Goal: Task Accomplishment & Management: Complete application form

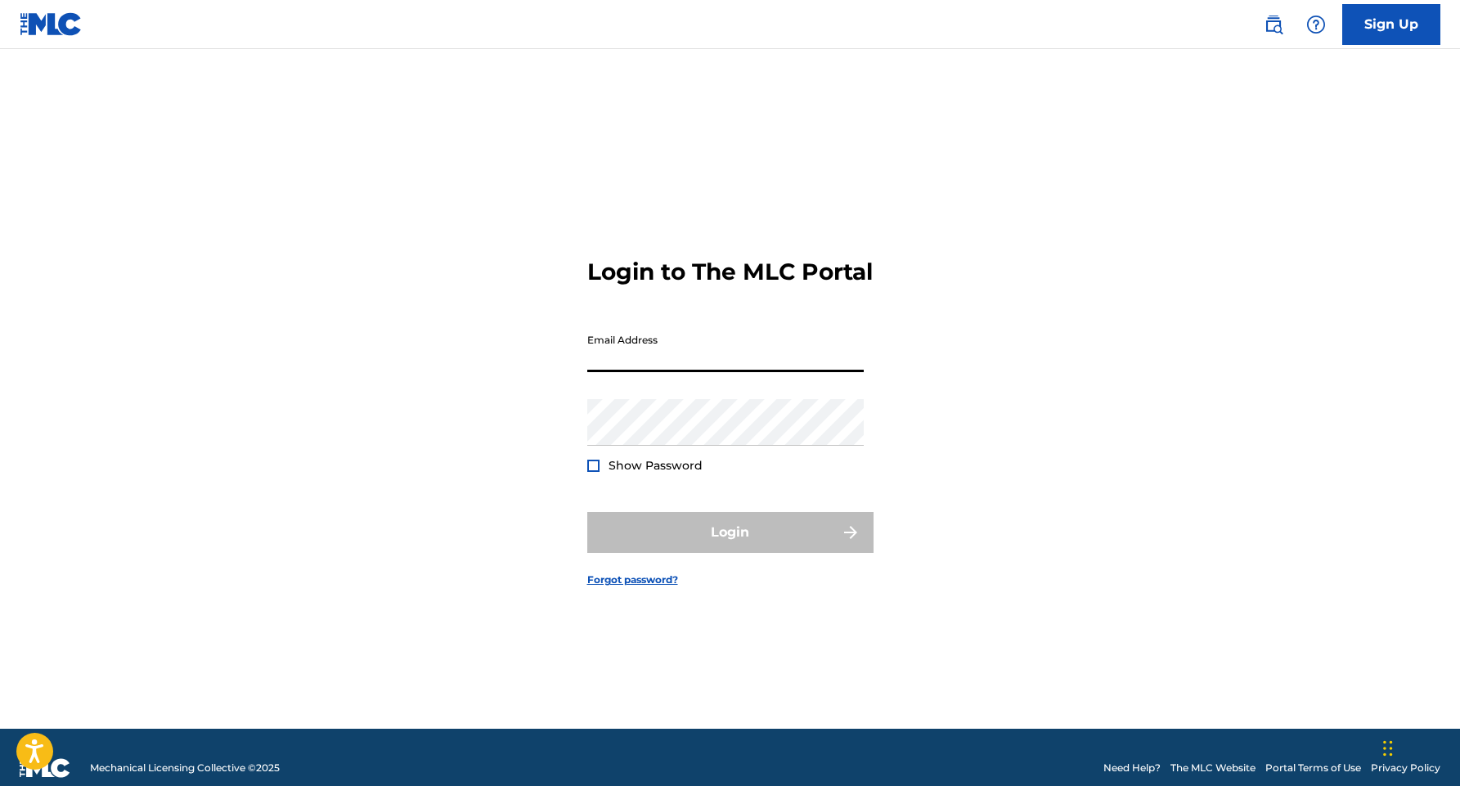
click at [717, 372] on input "Email Address" at bounding box center [725, 349] width 276 height 47
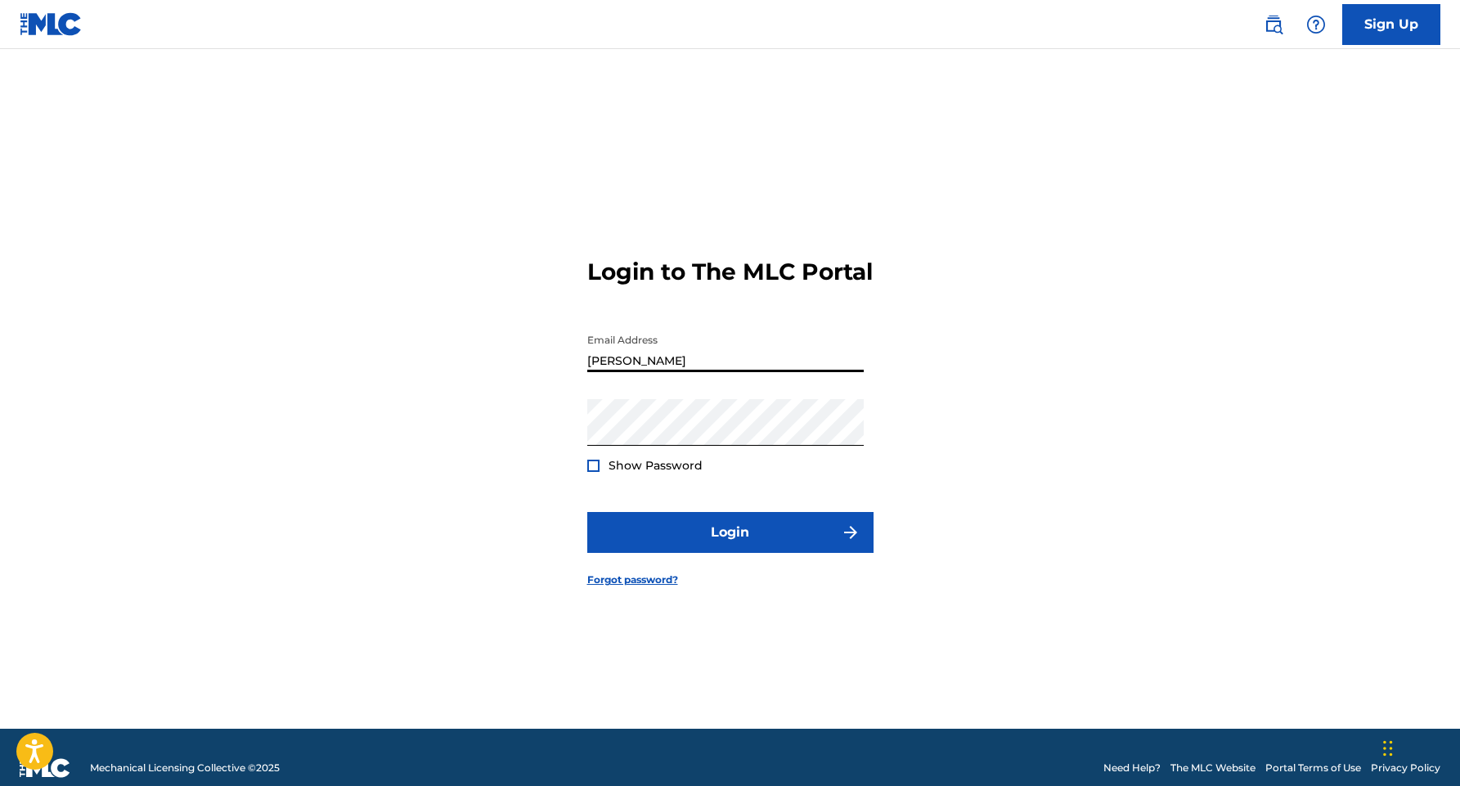
click at [740, 372] on input "[PERSON_NAME]" at bounding box center [725, 349] width 276 height 47
type input "A"
type input "[EMAIL_ADDRESS][DOMAIN_NAME]"
click at [593, 472] on div at bounding box center [593, 466] width 12 height 12
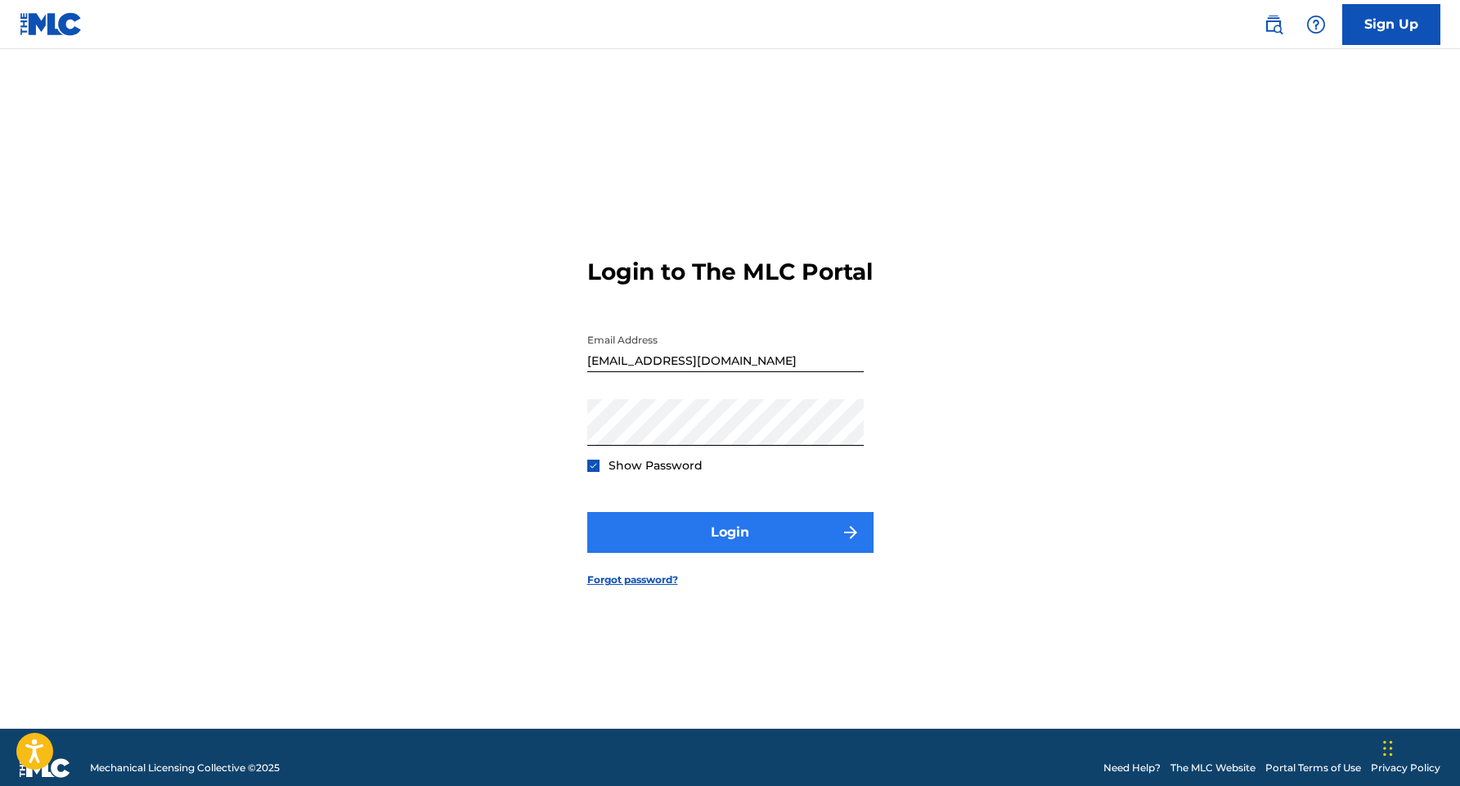
click at [670, 548] on button "Login" at bounding box center [730, 532] width 286 height 41
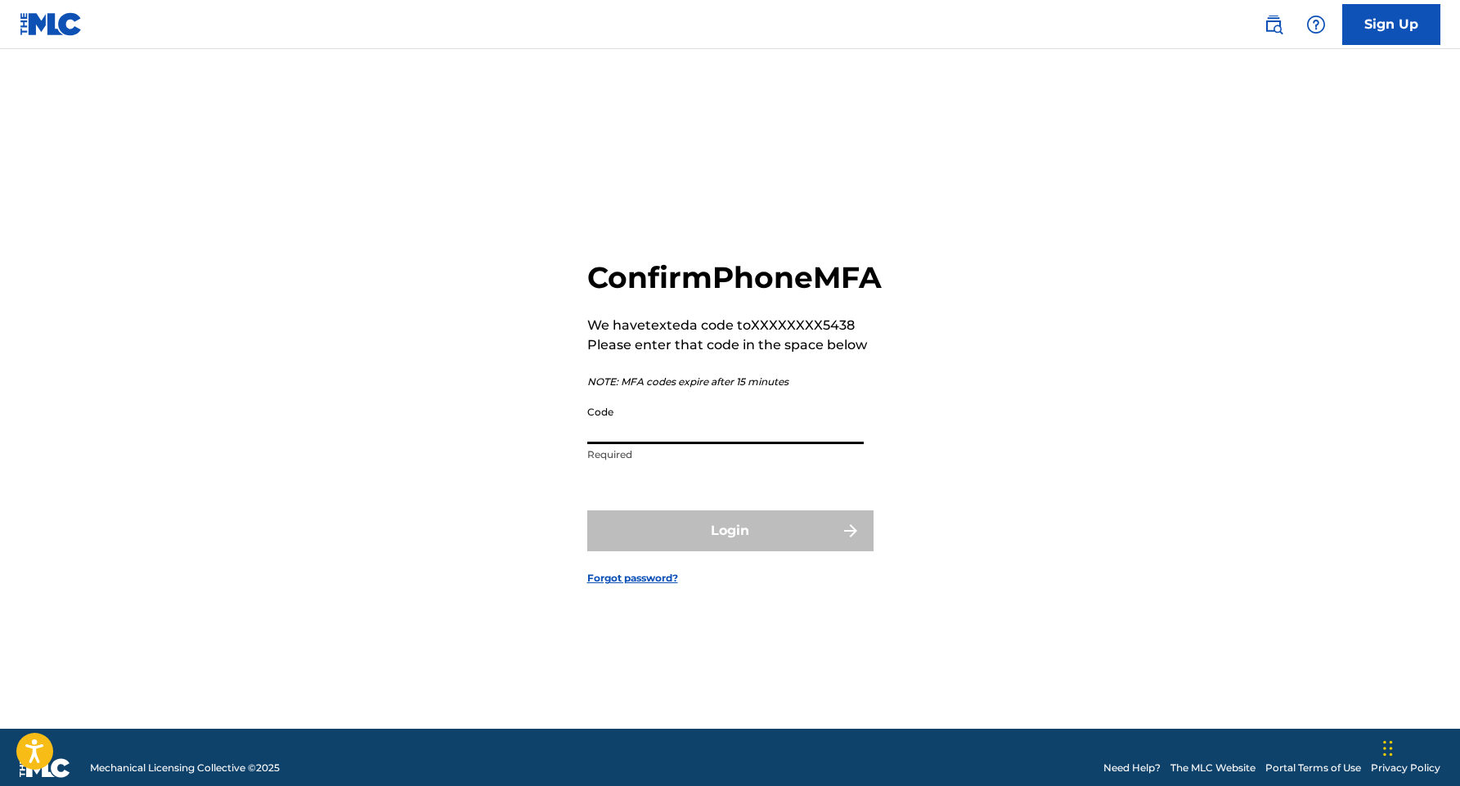
click at [734, 438] on input "Code" at bounding box center [725, 421] width 276 height 47
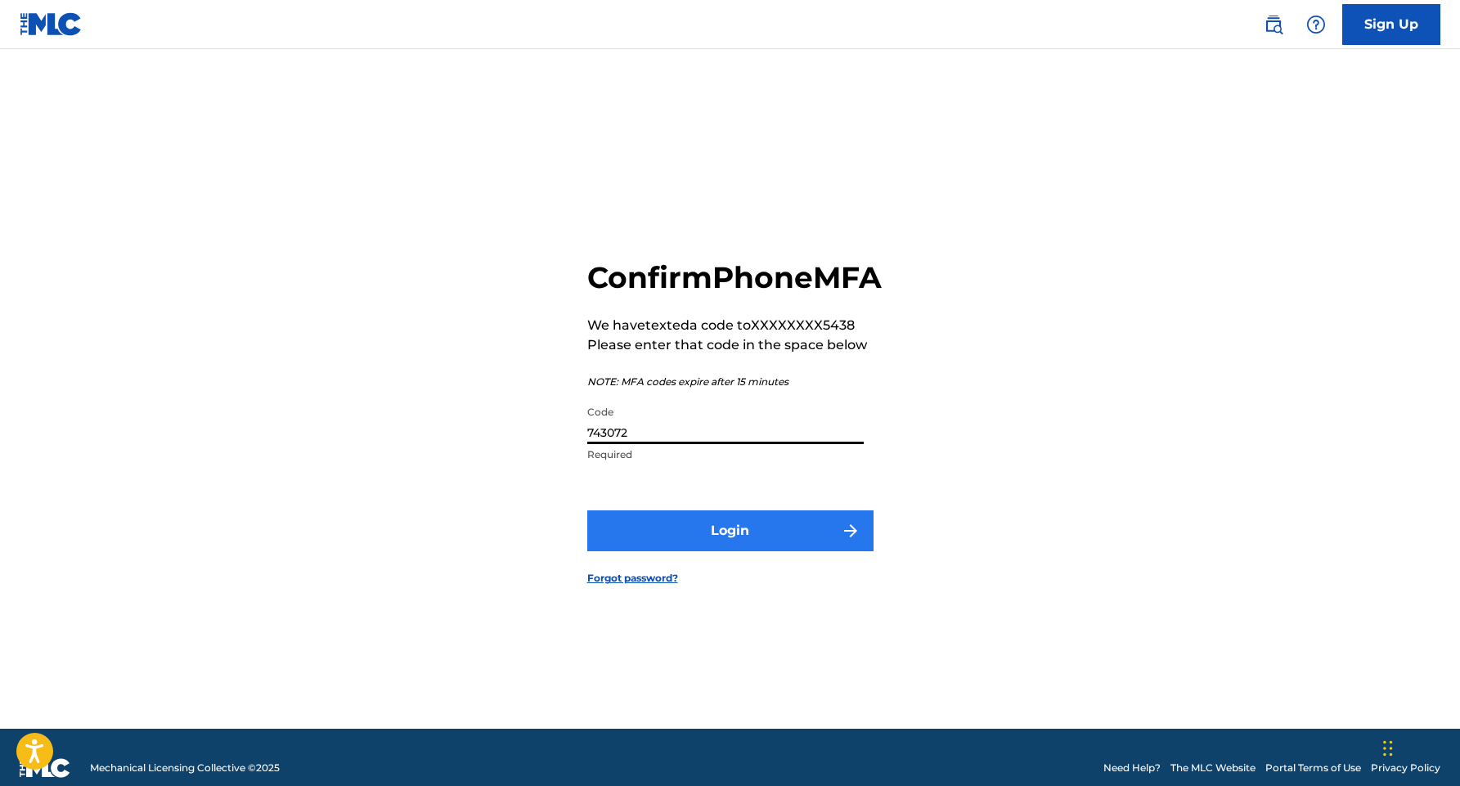
type input "743072"
click at [731, 551] on button "Login" at bounding box center [730, 530] width 286 height 41
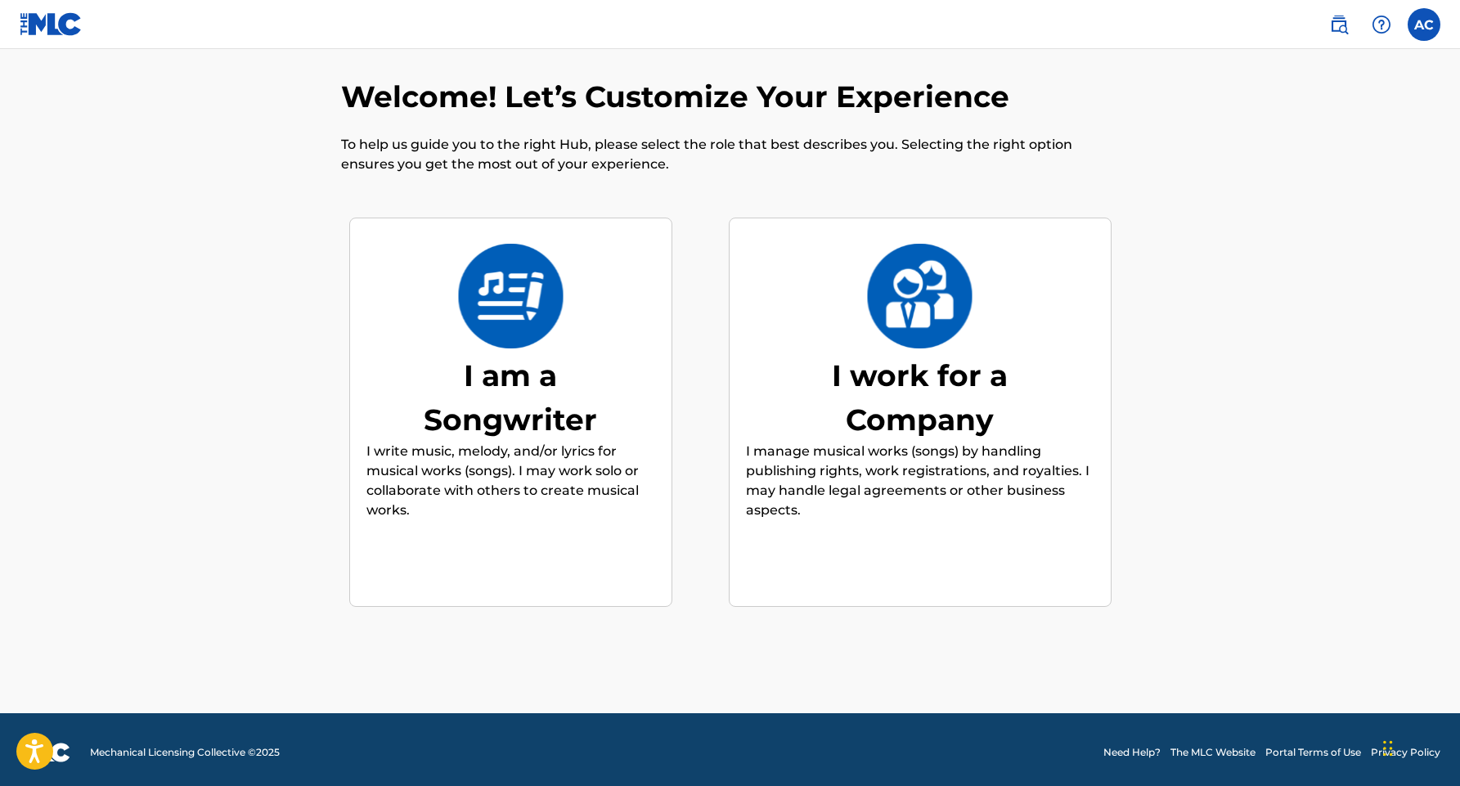
scroll to position [18, 0]
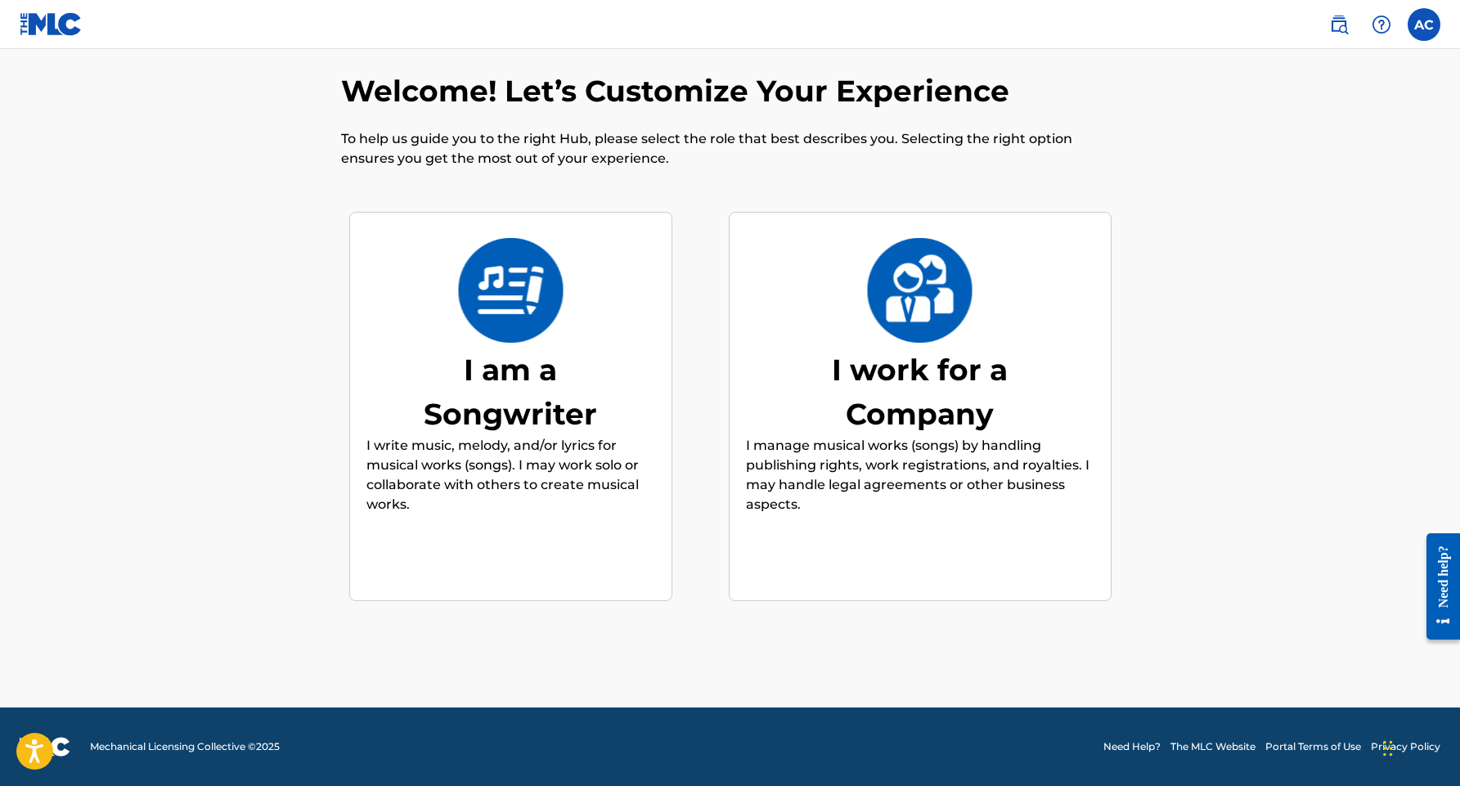
click at [484, 406] on div "I am a Songwriter" at bounding box center [510, 392] width 245 height 88
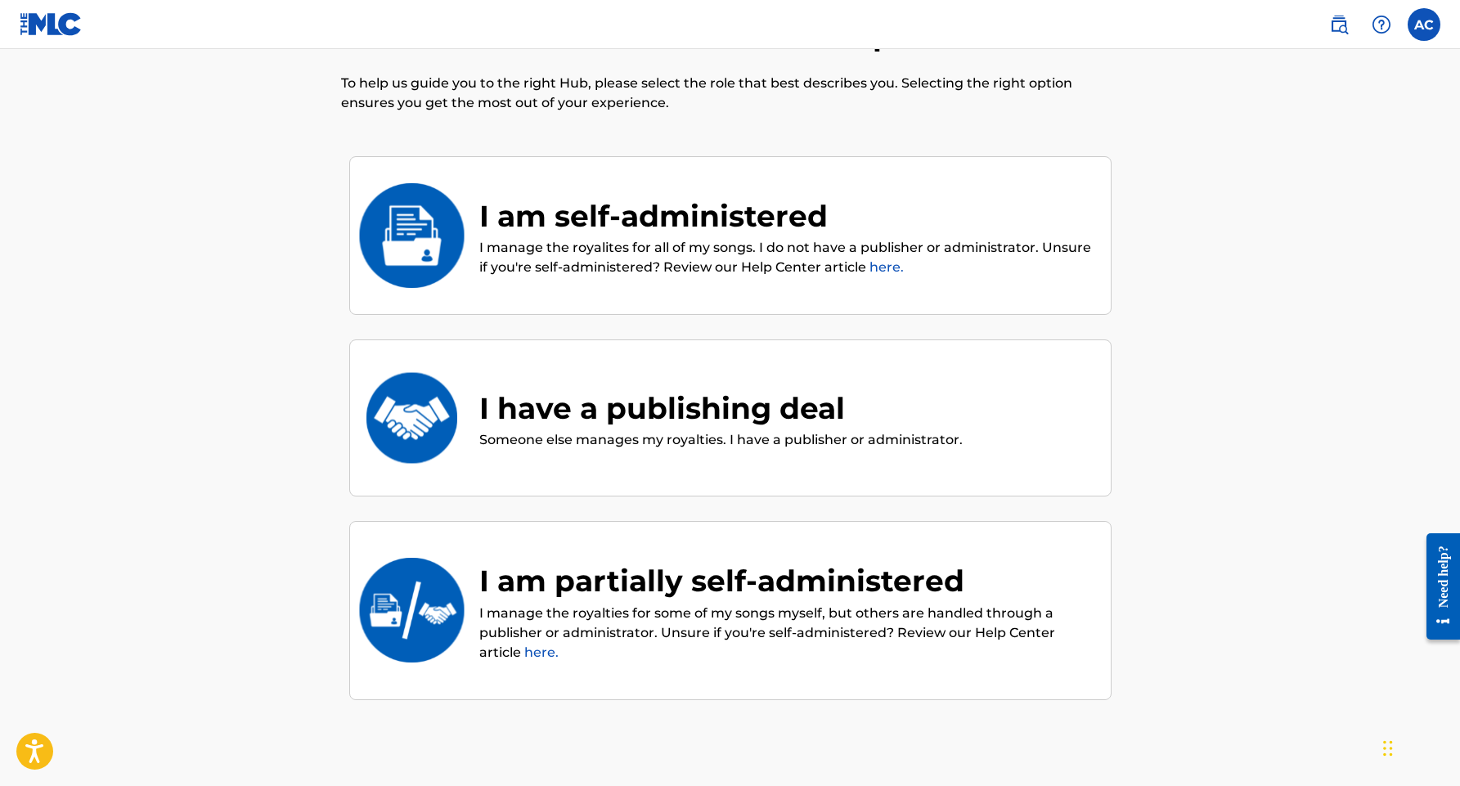
click at [671, 254] on p "I manage the royalites for all of my songs. I do not have a publisher or admini…" at bounding box center [786, 257] width 615 height 39
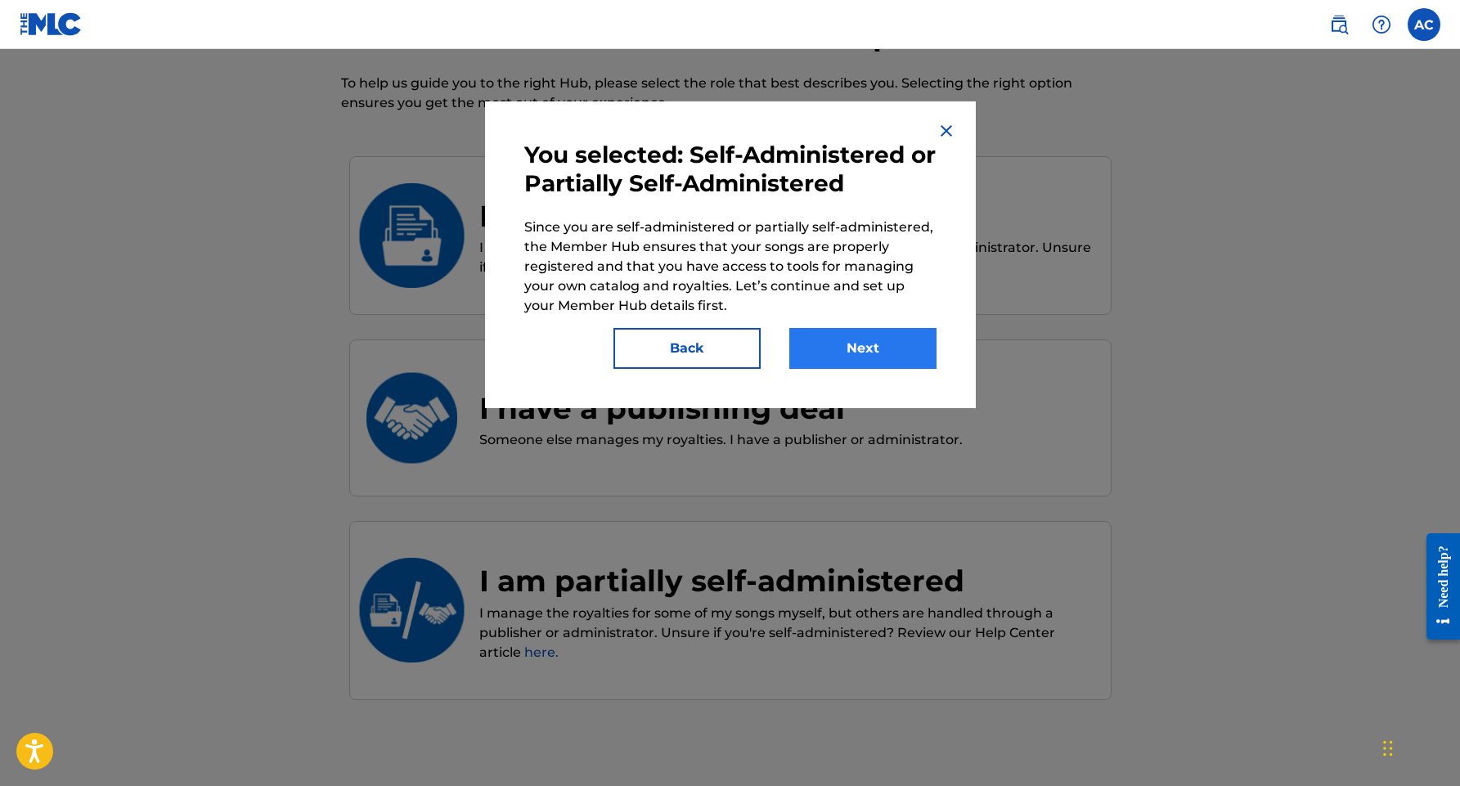
click at [844, 336] on button "Next" at bounding box center [862, 348] width 147 height 41
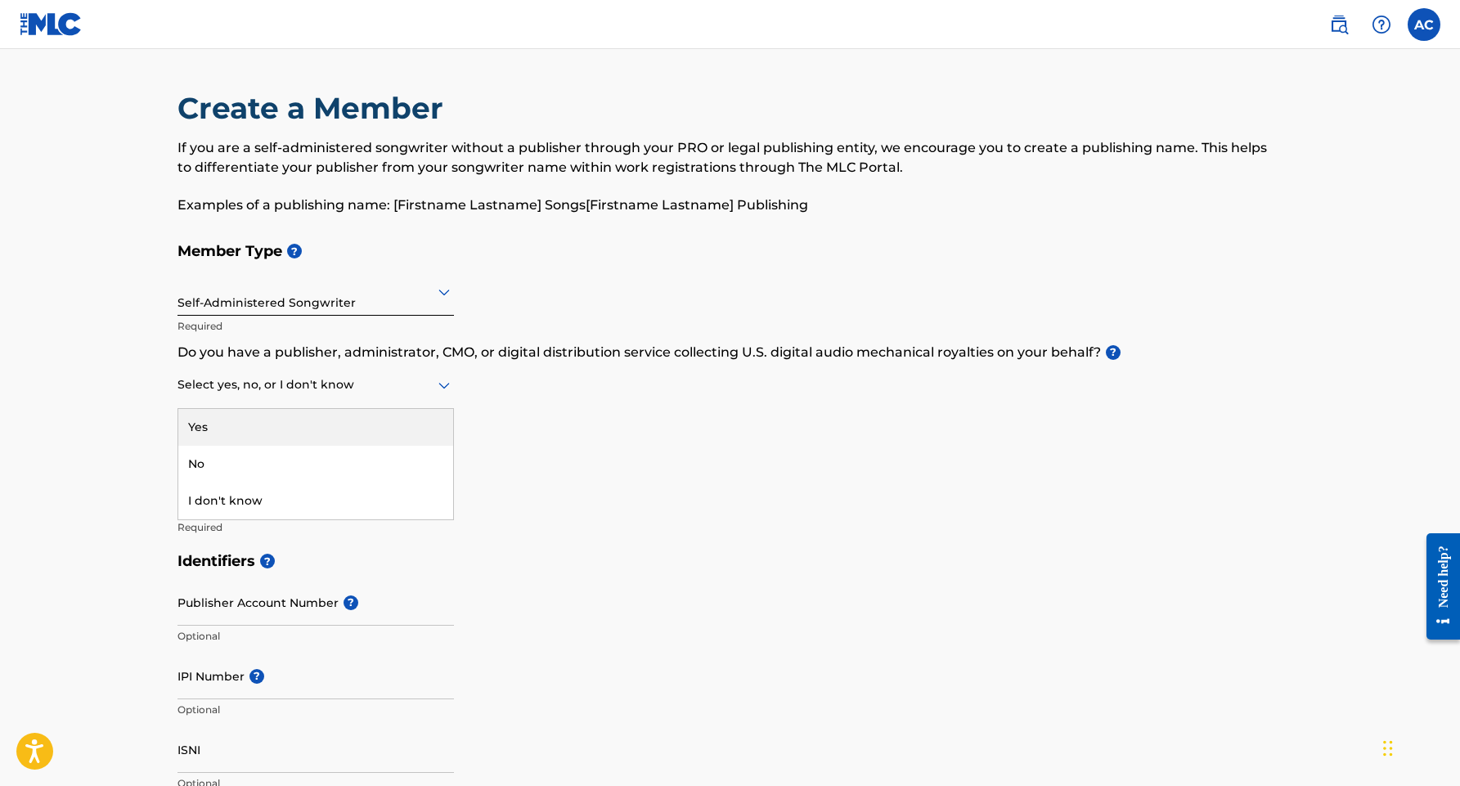
click at [437, 396] on div "Select yes, no, or I don't know" at bounding box center [316, 385] width 276 height 47
click at [434, 420] on div "Yes" at bounding box center [315, 427] width 275 height 37
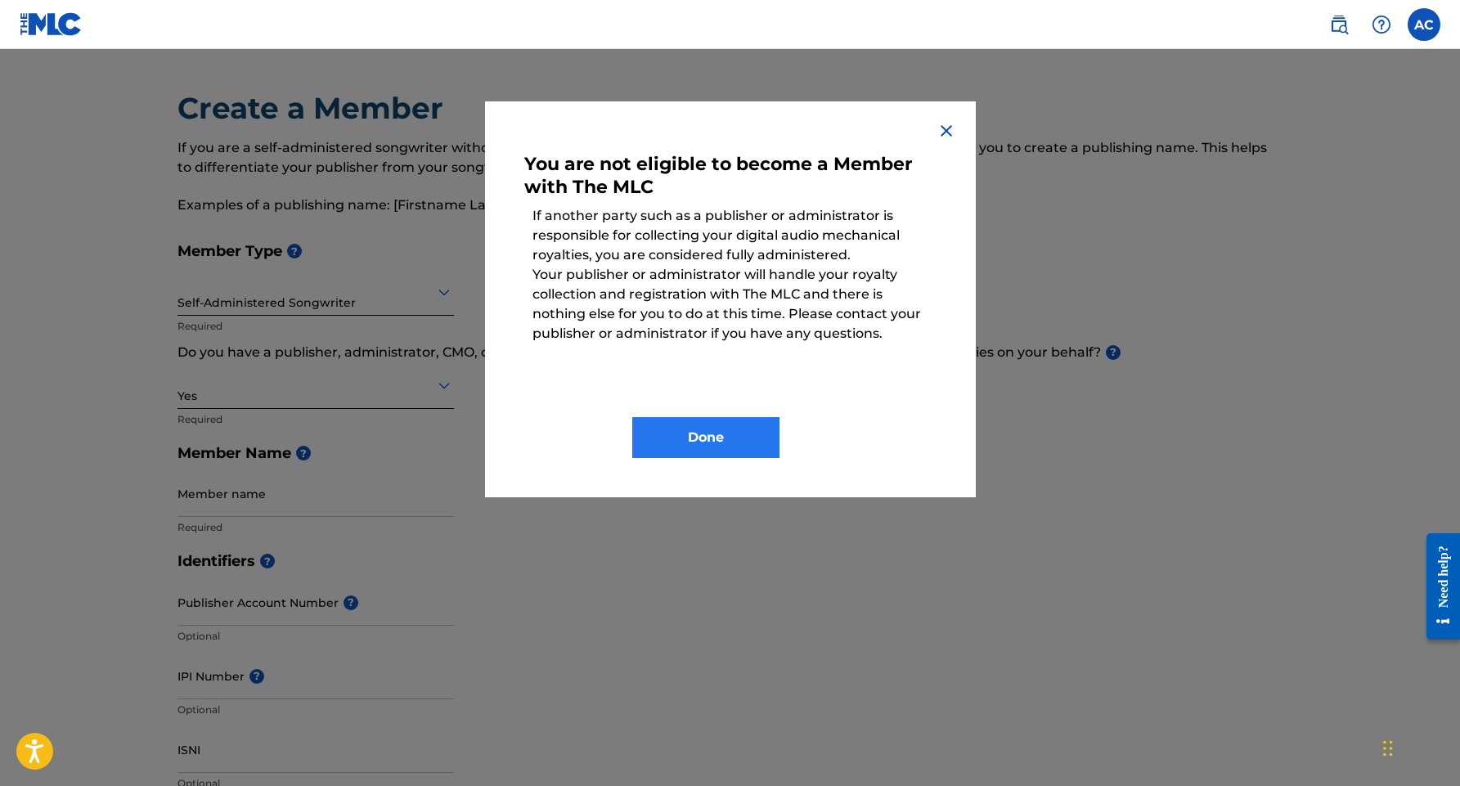
click at [681, 448] on button "Done" at bounding box center [705, 437] width 147 height 41
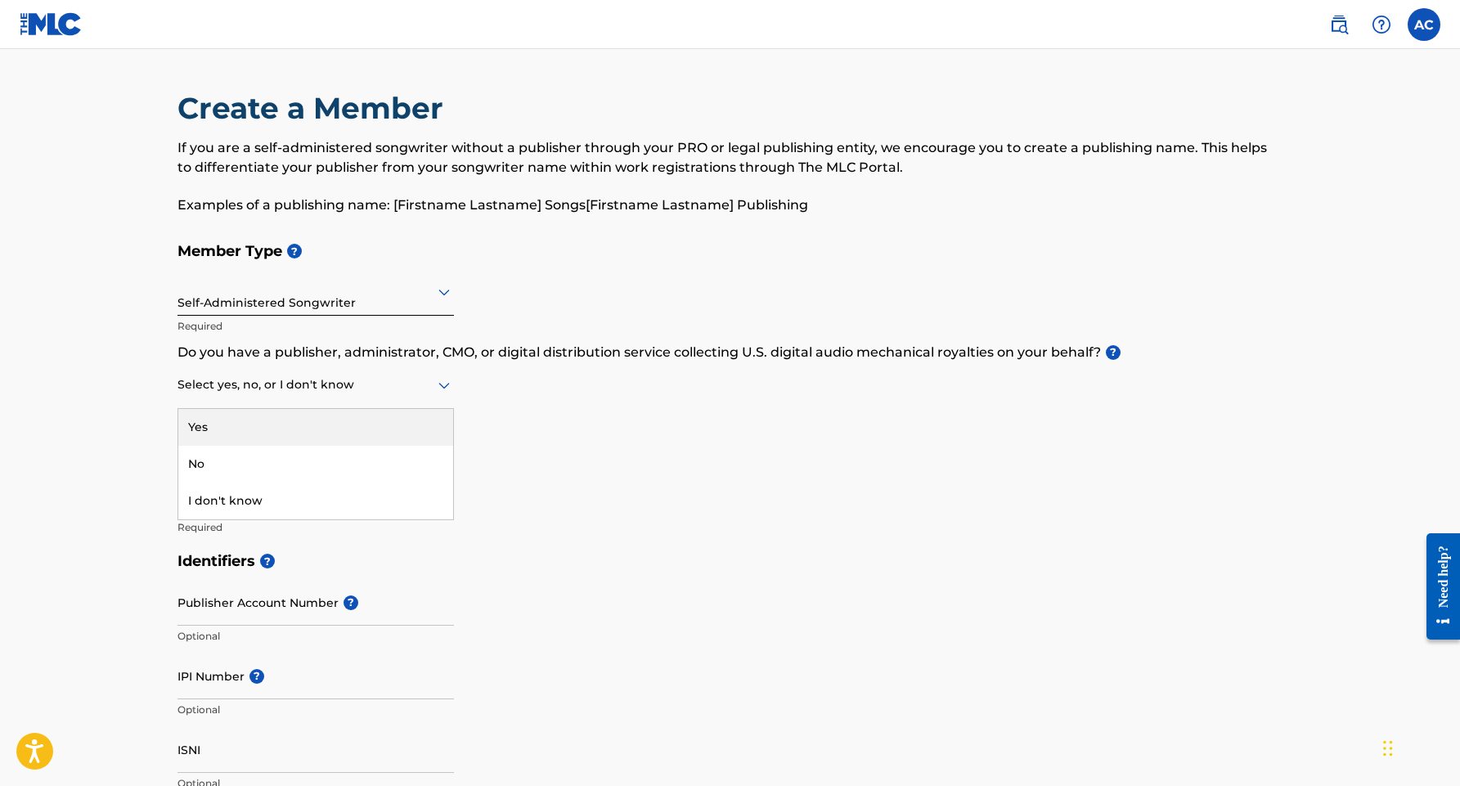
click at [344, 395] on div "Select yes, no, or I don't know" at bounding box center [316, 385] width 276 height 47
click at [596, 454] on h5 "Member Name ?" at bounding box center [731, 453] width 1106 height 35
click at [436, 391] on icon at bounding box center [444, 385] width 20 height 20
click at [409, 438] on div "Yes" at bounding box center [315, 427] width 275 height 37
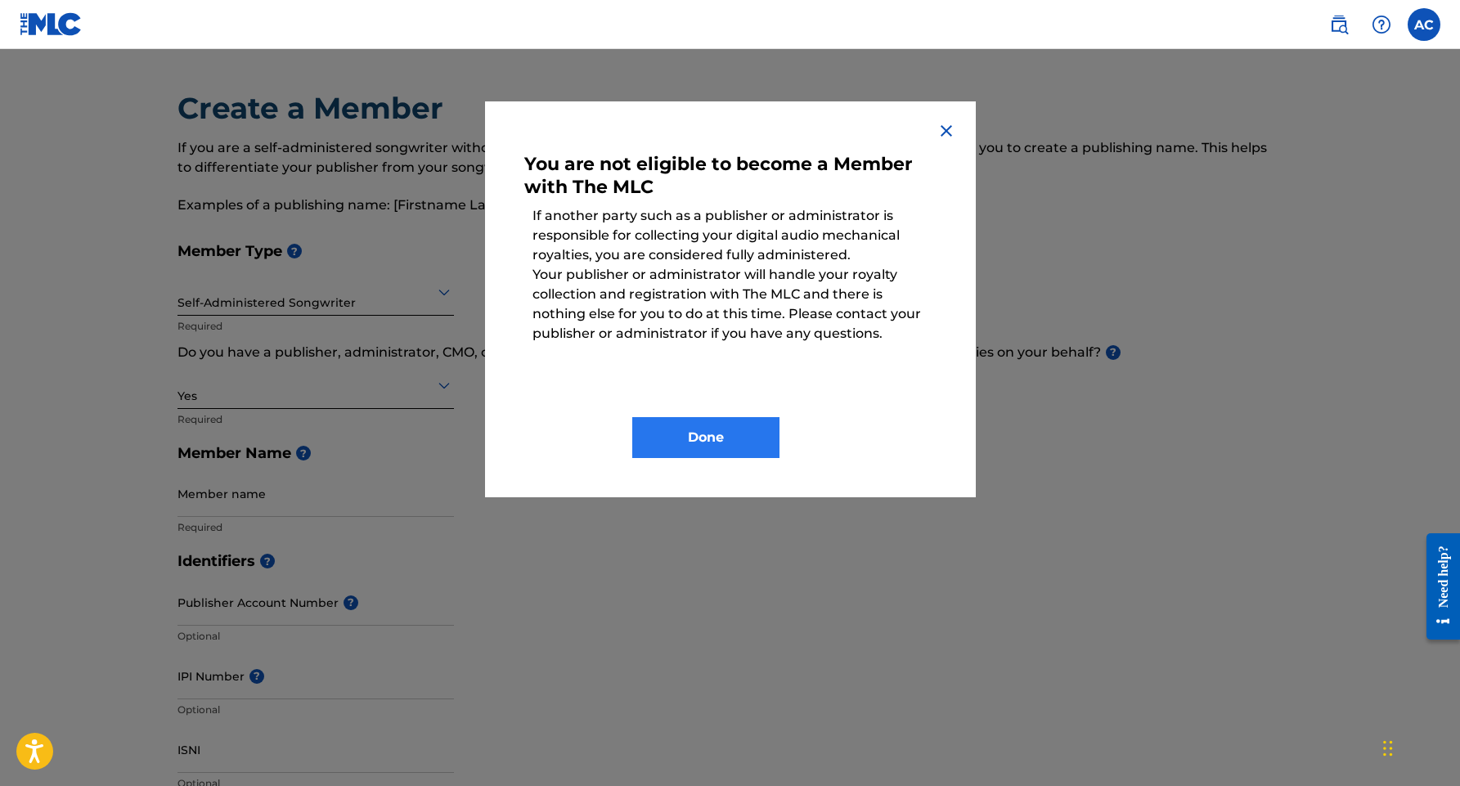
click at [658, 424] on button "Done" at bounding box center [705, 437] width 147 height 41
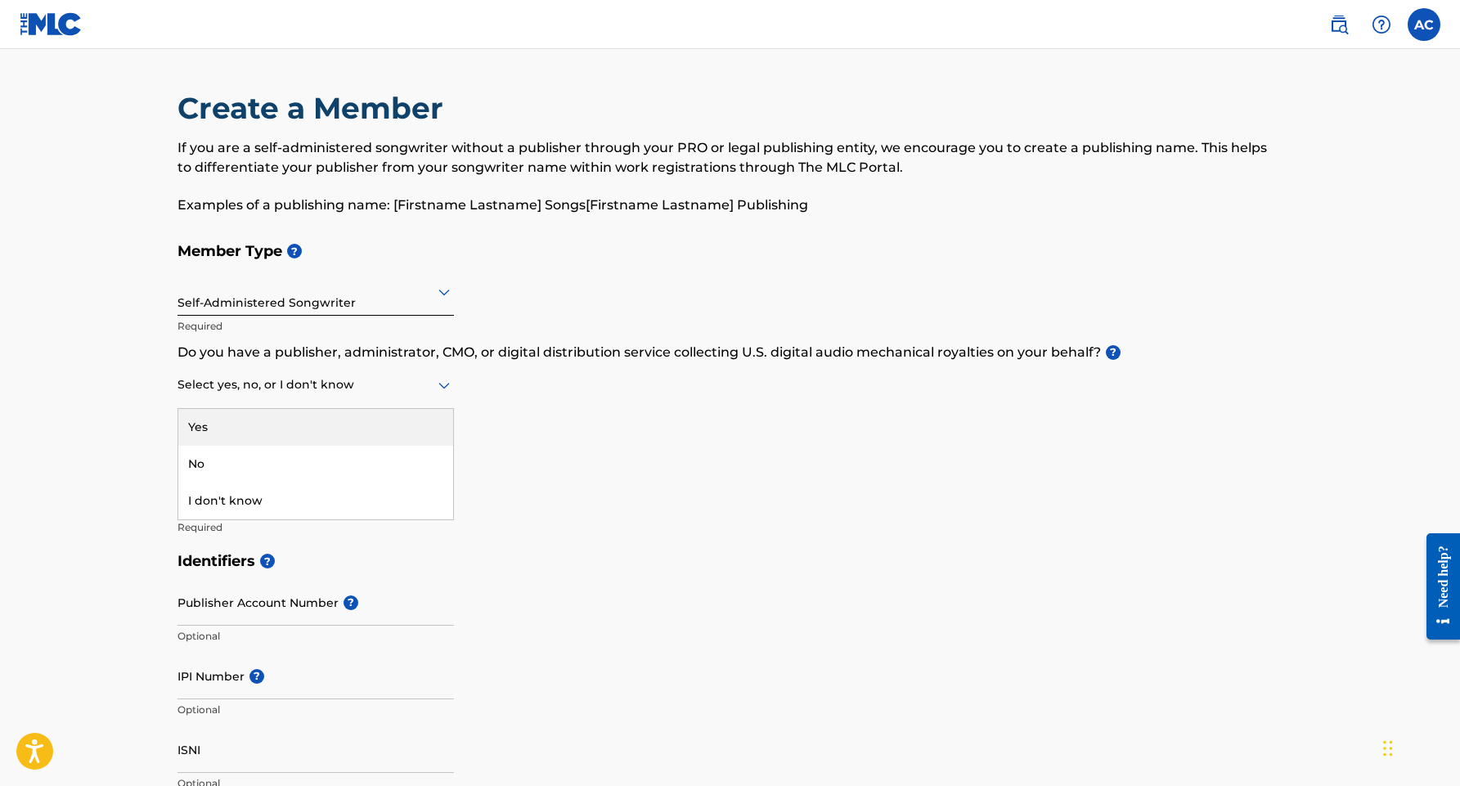
click at [378, 401] on div "Select yes, no, or I don't know" at bounding box center [316, 385] width 276 height 47
click at [366, 455] on div "No" at bounding box center [315, 464] width 275 height 37
click at [880, 712] on div "Identifiers ? Publisher Account Number ? Optional IPI Number ? Optional ISNI Op…" at bounding box center [731, 672] width 1106 height 256
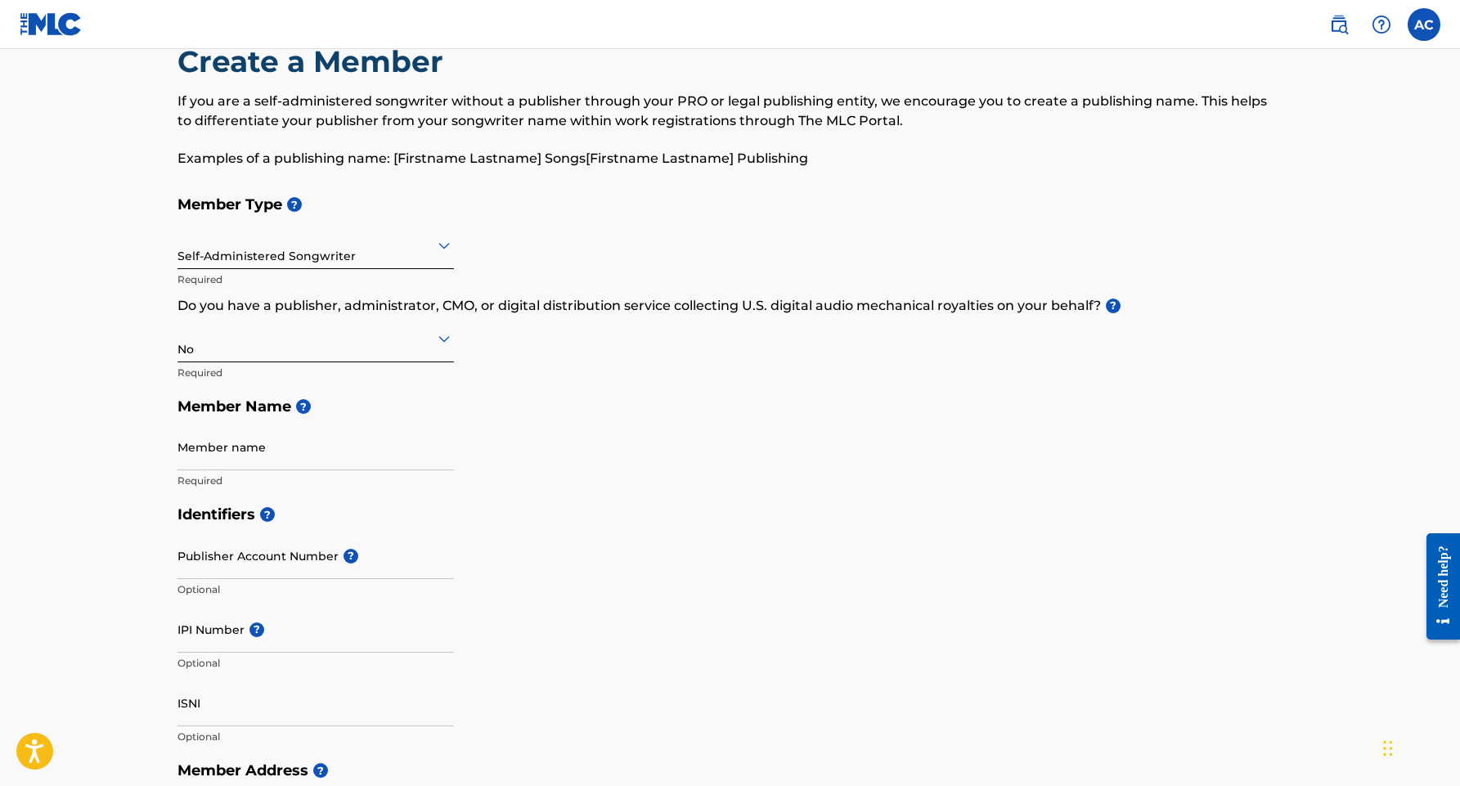
scroll to position [18, 0]
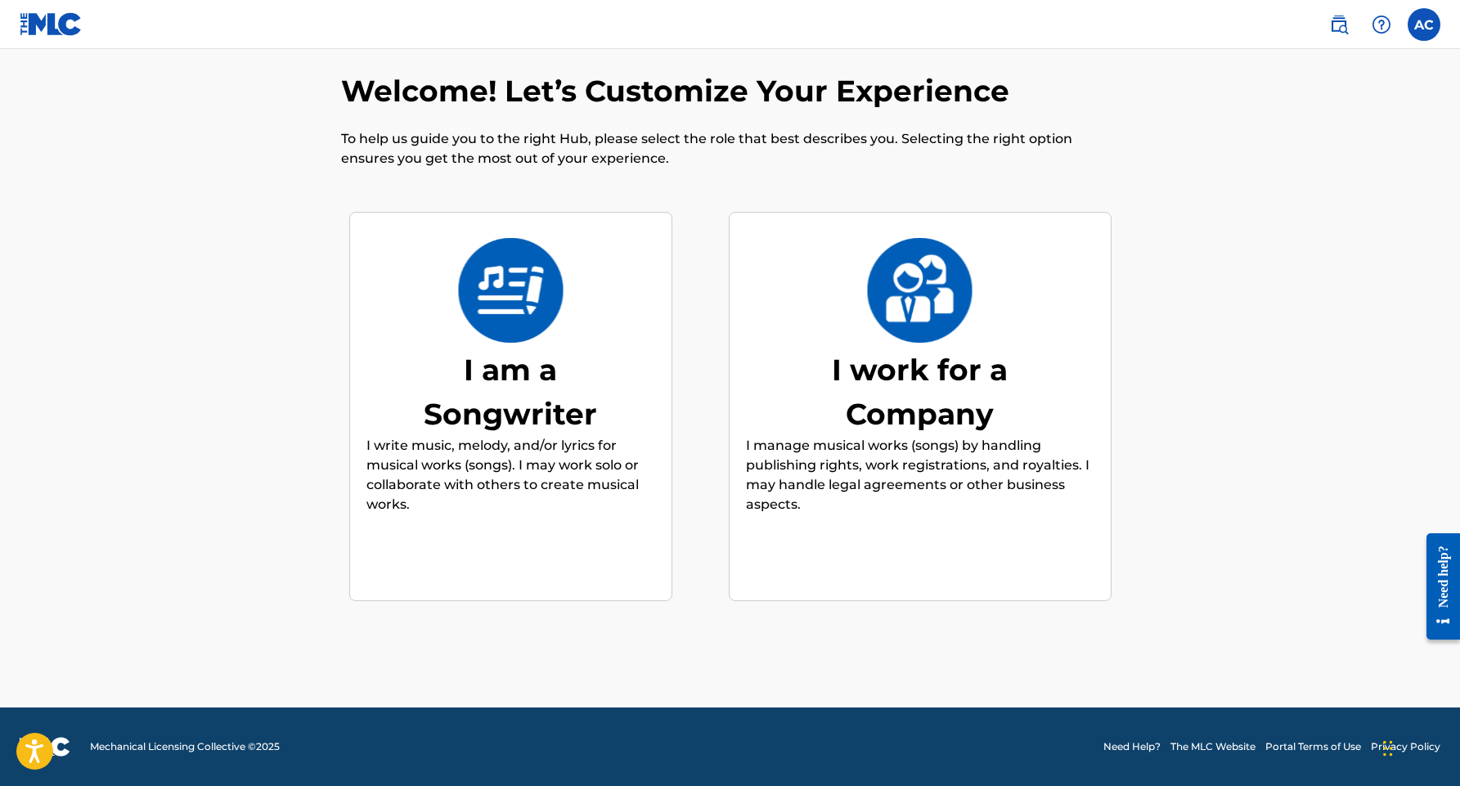
click at [471, 388] on div "I am a Songwriter" at bounding box center [510, 392] width 245 height 88
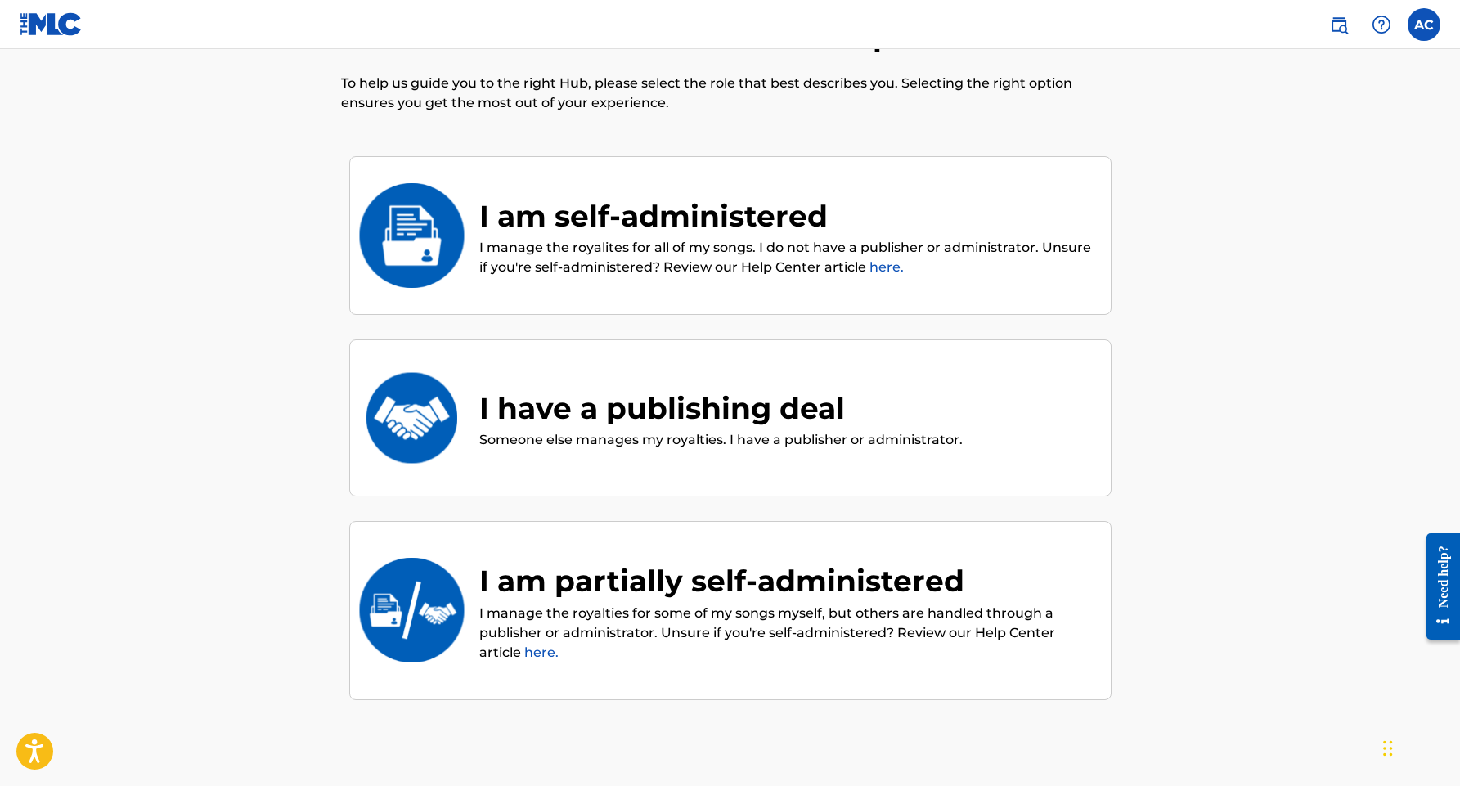
click at [510, 250] on p "I manage the royalites for all of my songs. I do not have a publisher or admini…" at bounding box center [786, 257] width 615 height 39
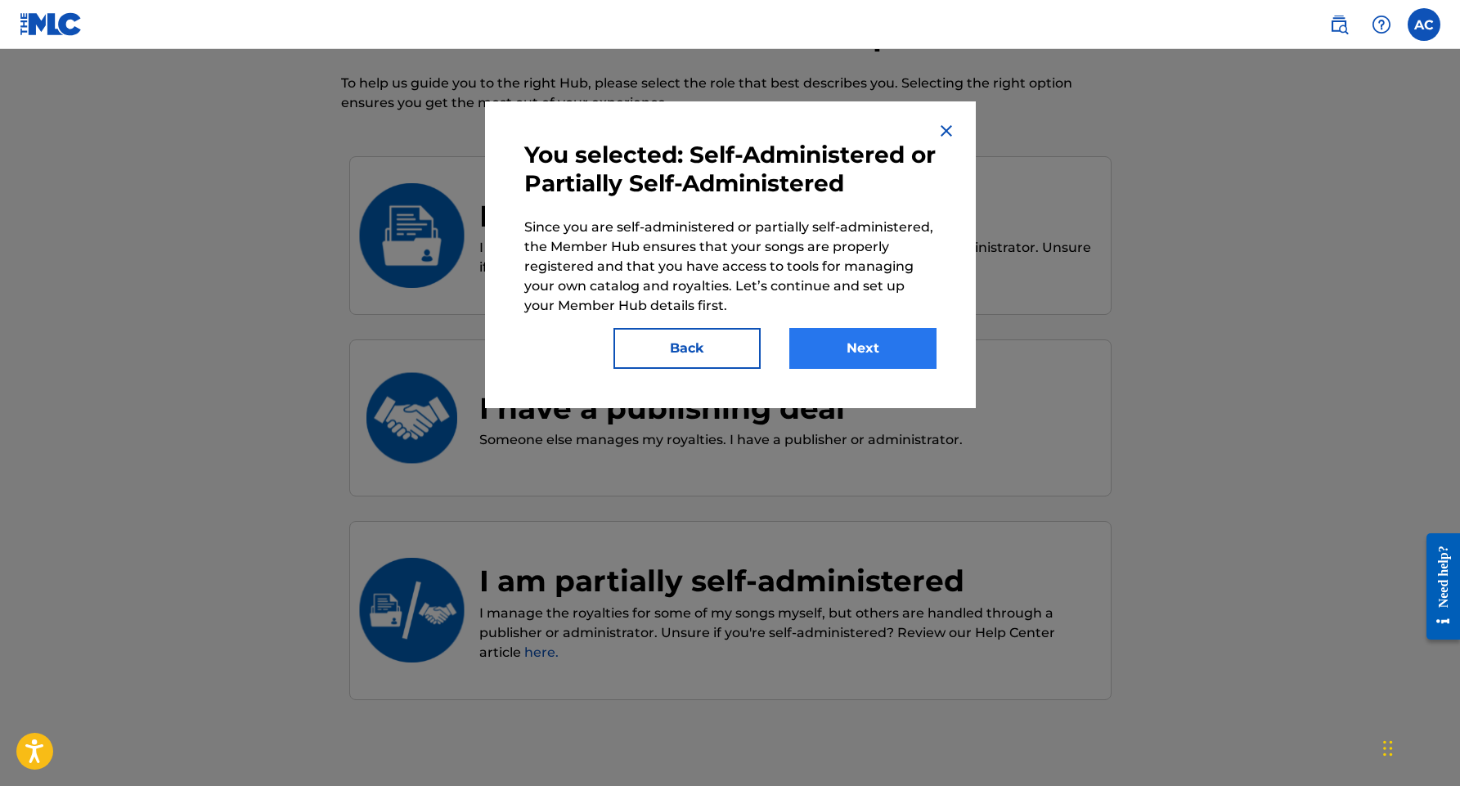
click at [867, 348] on button "Next" at bounding box center [862, 348] width 147 height 41
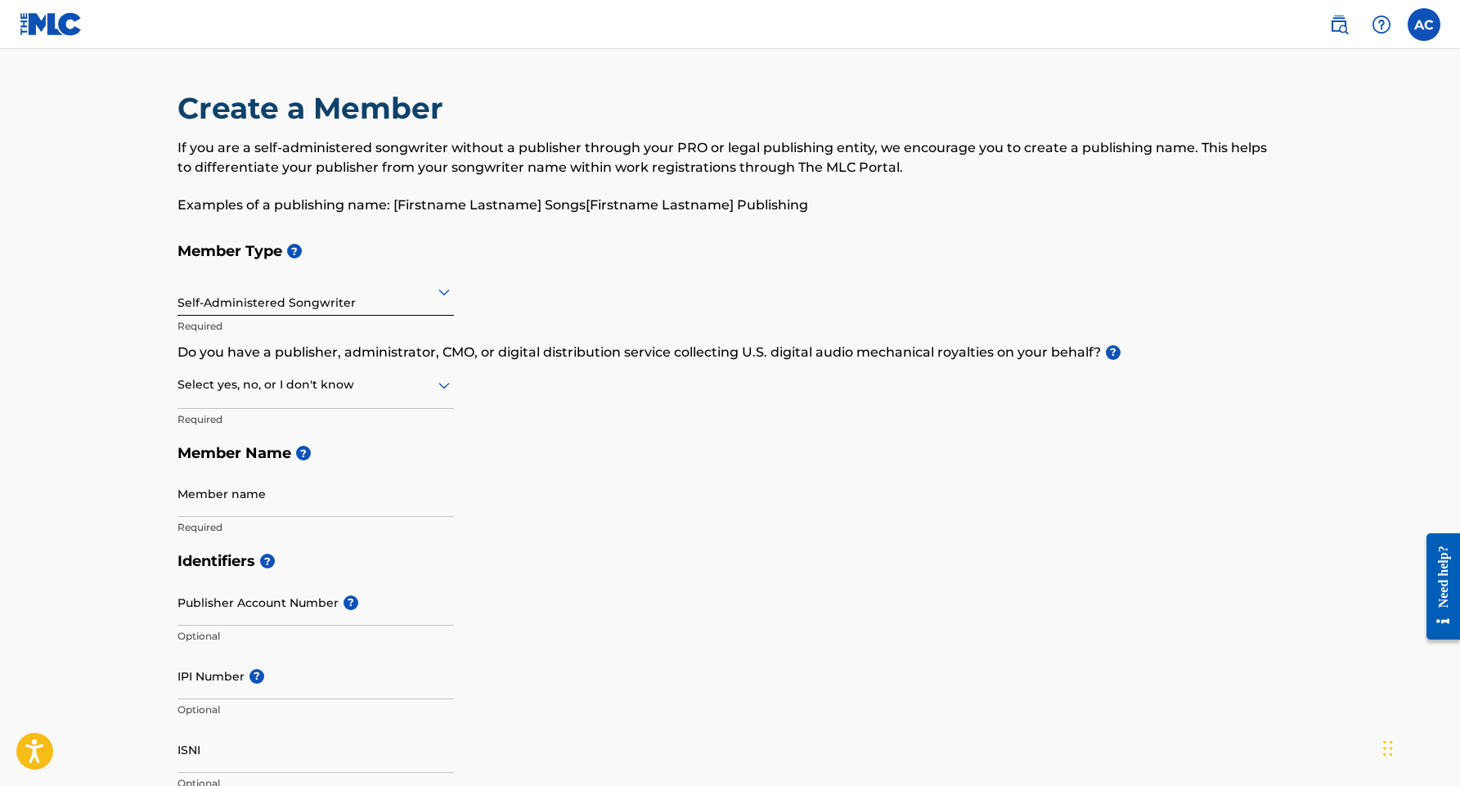
click at [440, 389] on icon at bounding box center [444, 385] width 20 height 20
click at [426, 418] on div "Yes" at bounding box center [315, 427] width 275 height 37
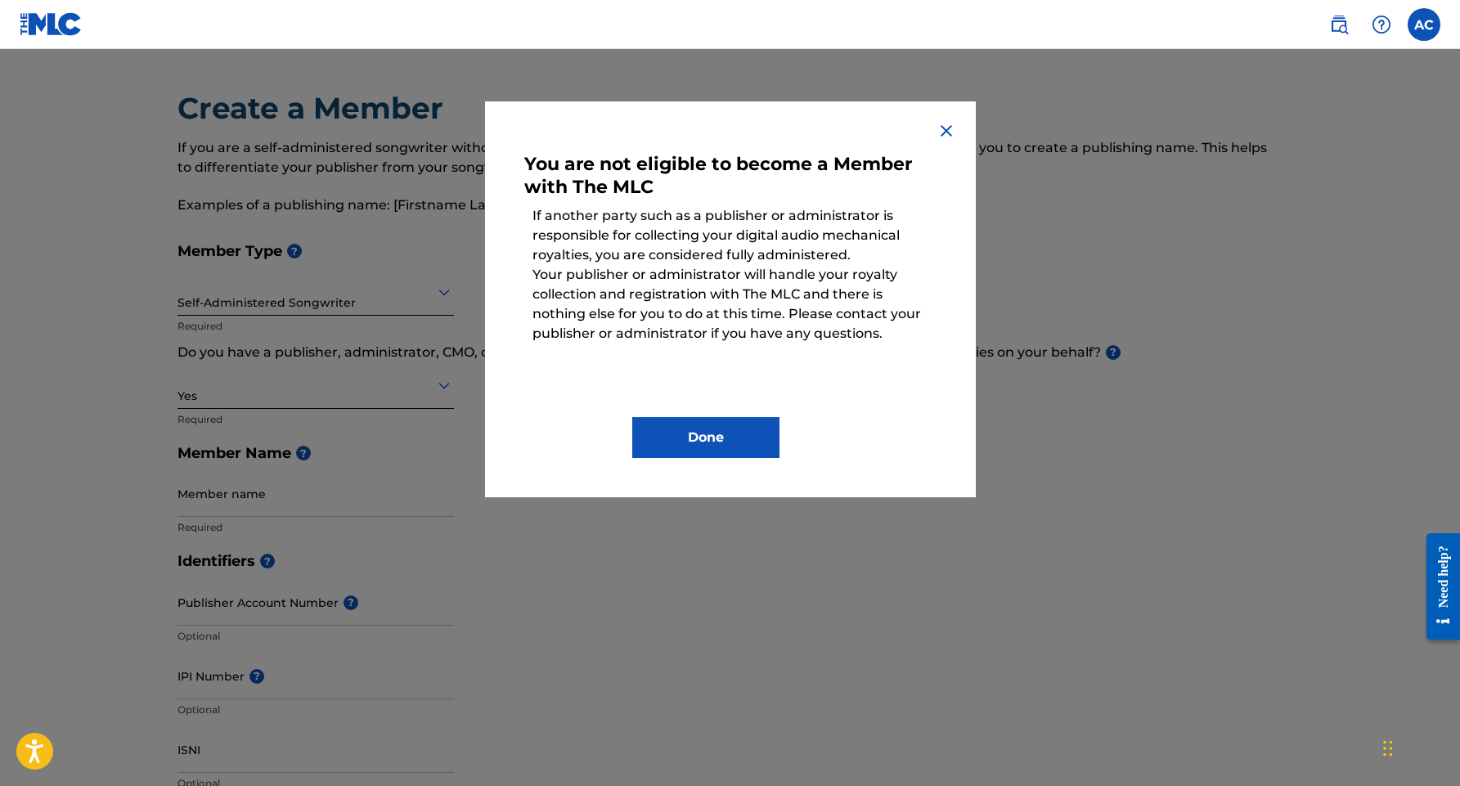
click at [945, 136] on img at bounding box center [947, 131] width 20 height 20
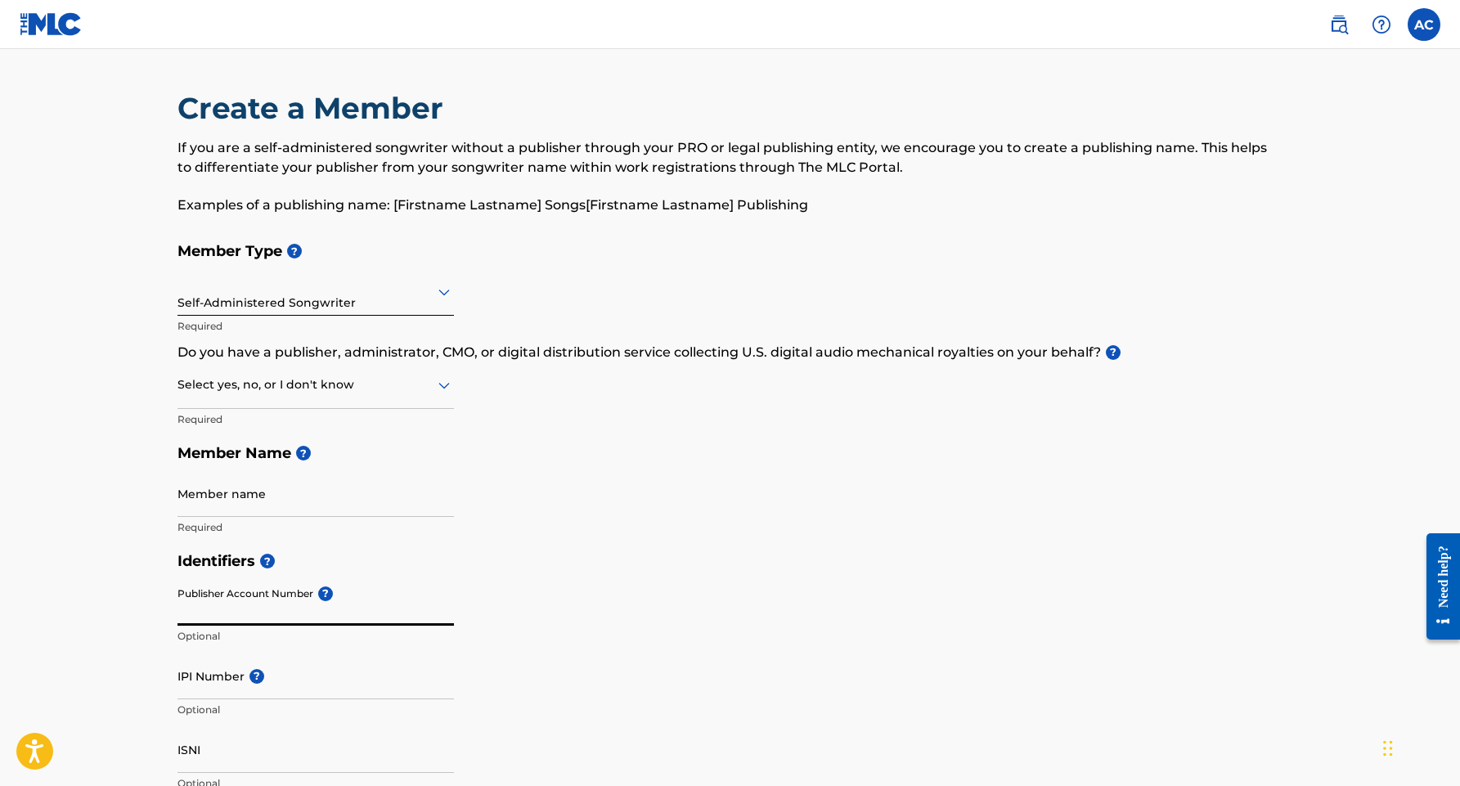
click at [348, 621] on input "Publisher Account Number ?" at bounding box center [316, 602] width 276 height 47
click at [329, 507] on input "Member name" at bounding box center [316, 493] width 276 height 47
click at [352, 613] on input "Publisher Account Number ?" at bounding box center [316, 602] width 276 height 47
click at [314, 500] on input "Member name" at bounding box center [316, 493] width 276 height 47
click at [445, 510] on input "Member name" at bounding box center [316, 493] width 276 height 47
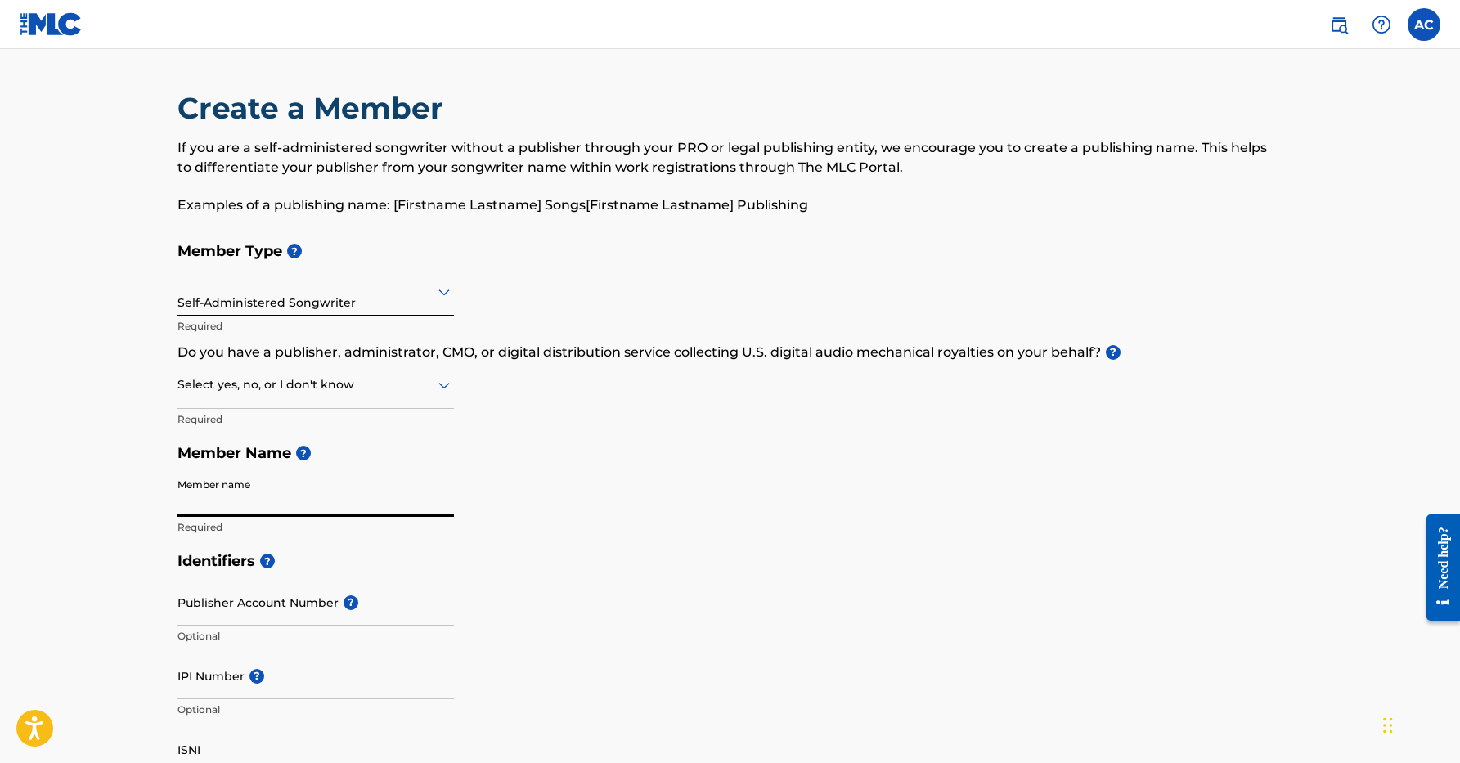
click at [369, 509] on input "Member name" at bounding box center [316, 493] width 276 height 47
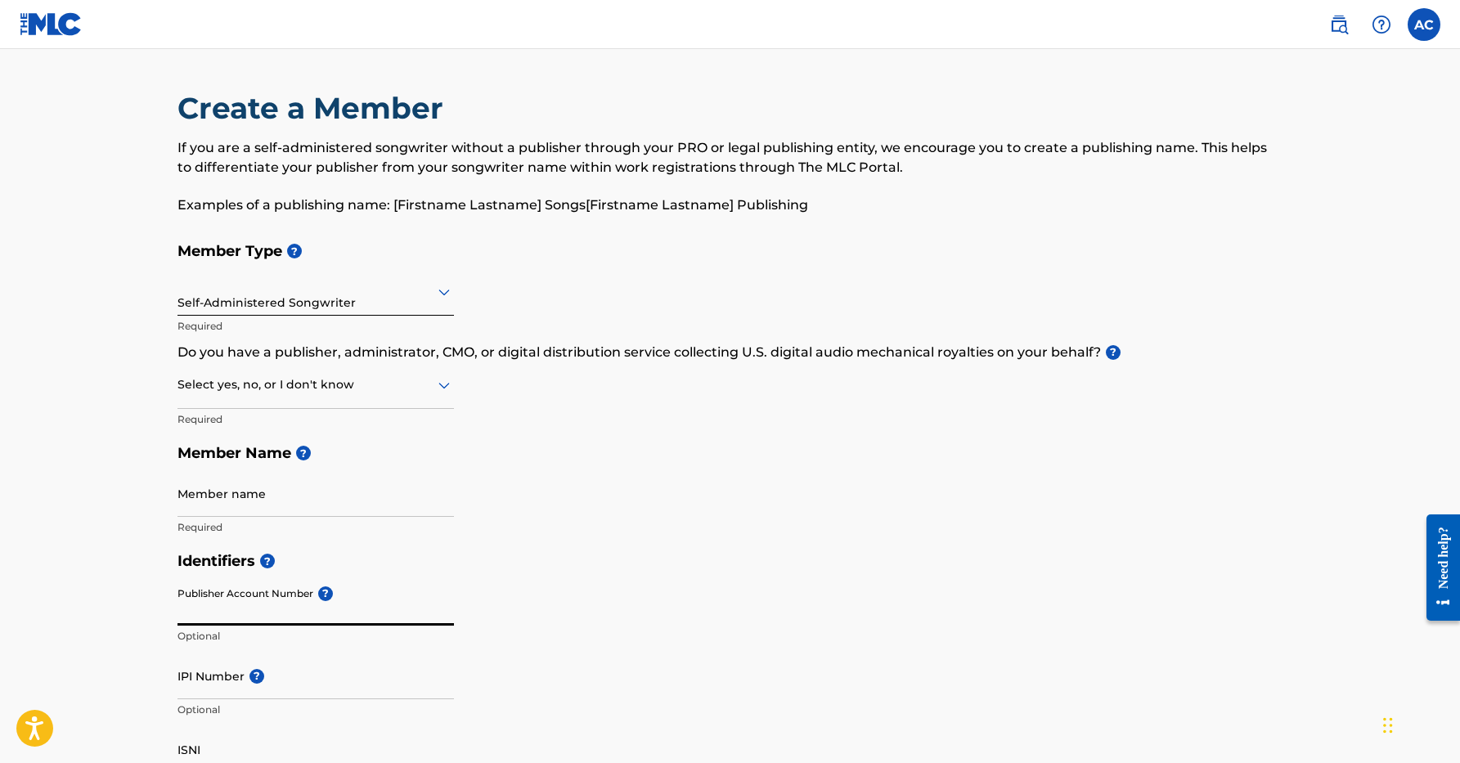
click at [398, 614] on input "Publisher Account Number ?" at bounding box center [316, 602] width 276 height 47
click at [891, 2] on nav "AC AC [PERSON_NAME] [EMAIL_ADDRESS][DOMAIN_NAME] Notification Preferences Profi…" at bounding box center [730, 24] width 1460 height 49
